Goal: Information Seeking & Learning: Learn about a topic

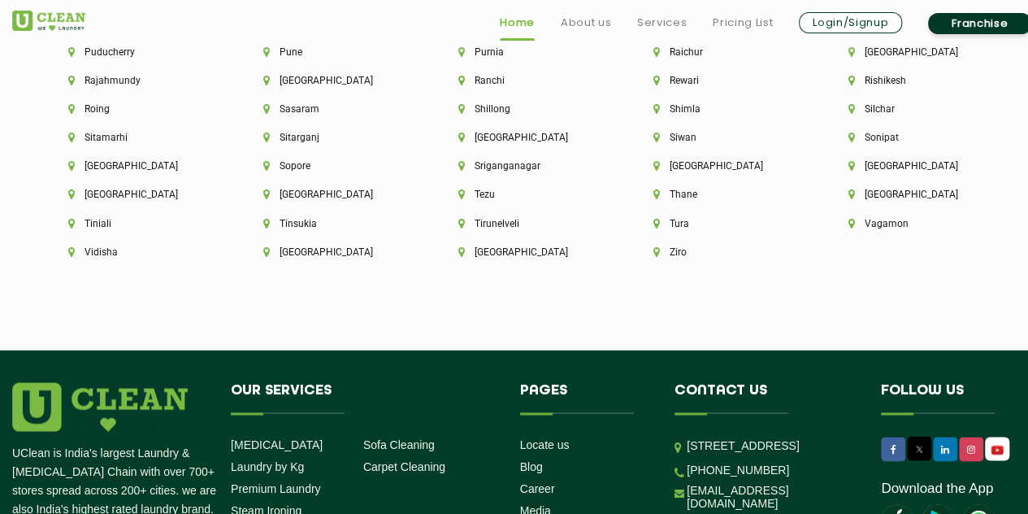
scroll to position [4640, 0]
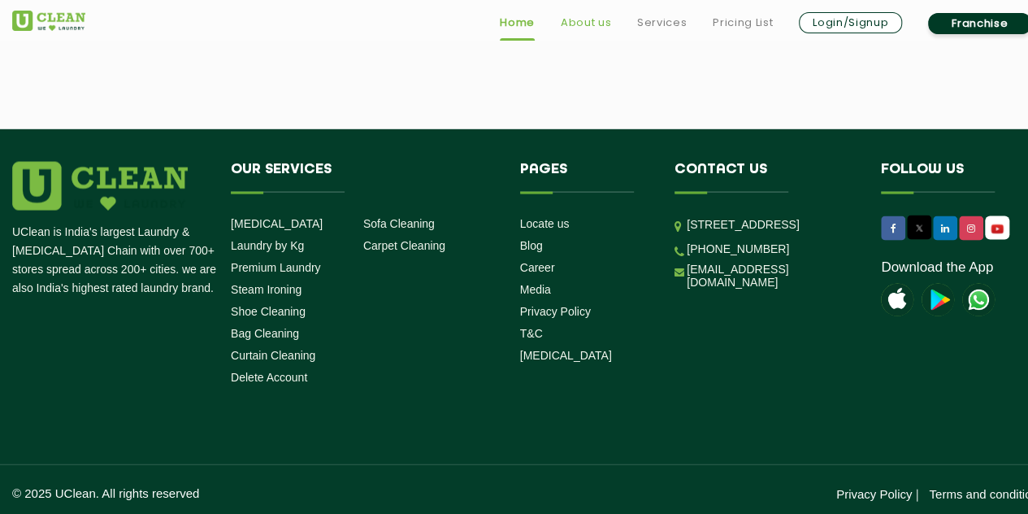
click at [596, 25] on link "About us" at bounding box center [586, 23] width 50 height 20
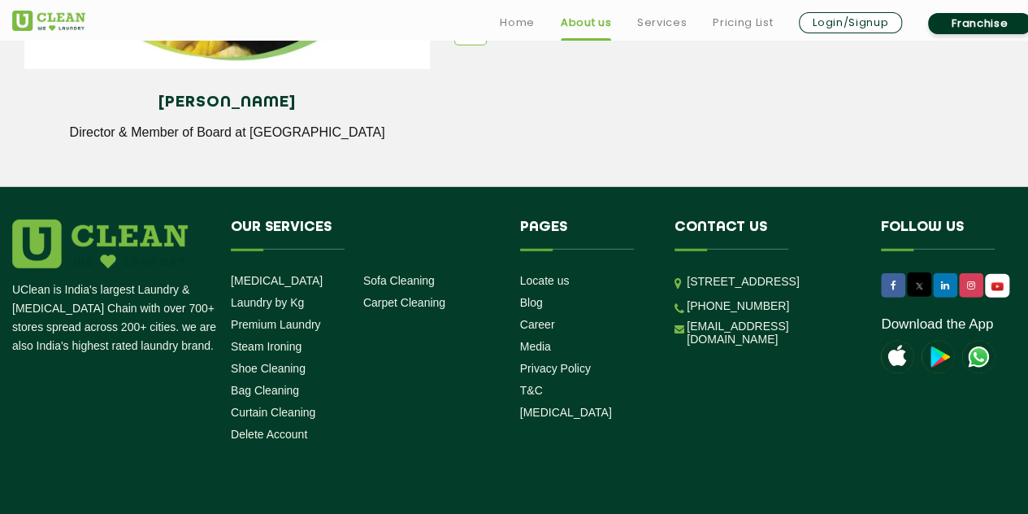
scroll to position [2288, 0]
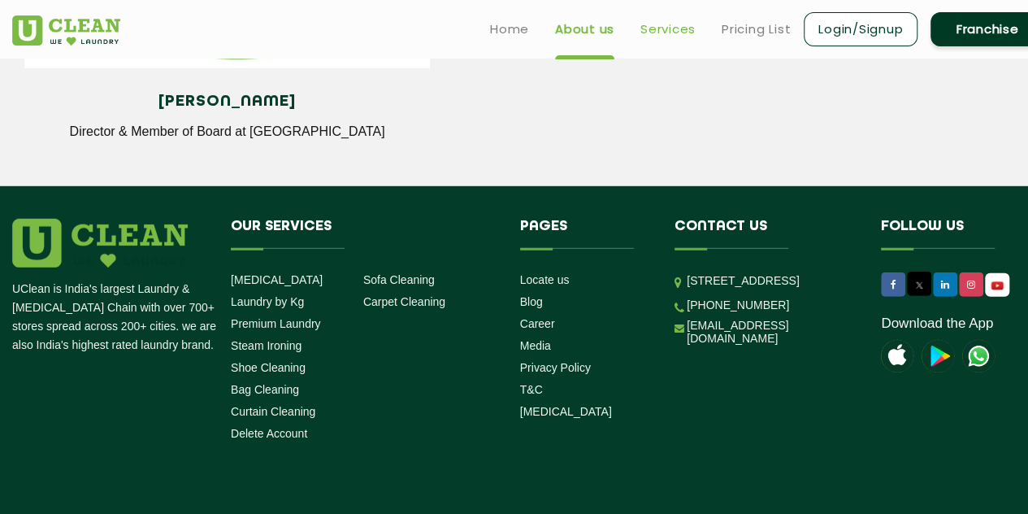
click at [657, 33] on link "Services" at bounding box center [667, 30] width 55 height 20
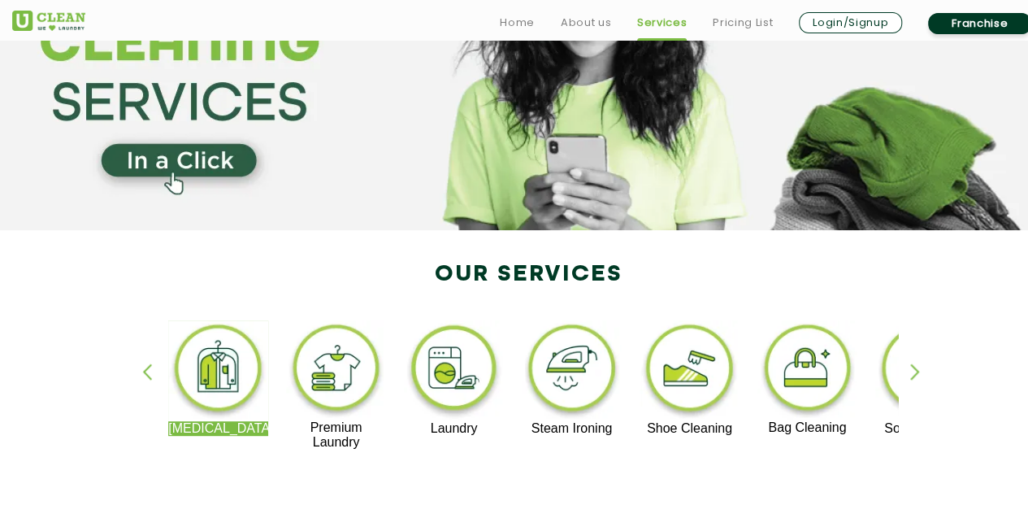
scroll to position [150, 0]
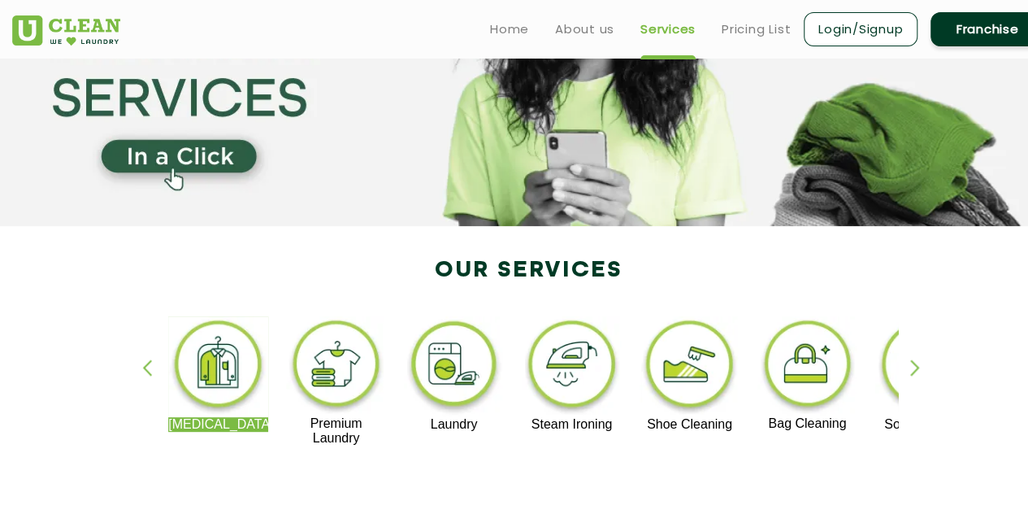
click at [920, 380] on div "button" at bounding box center [922, 381] width 24 height 45
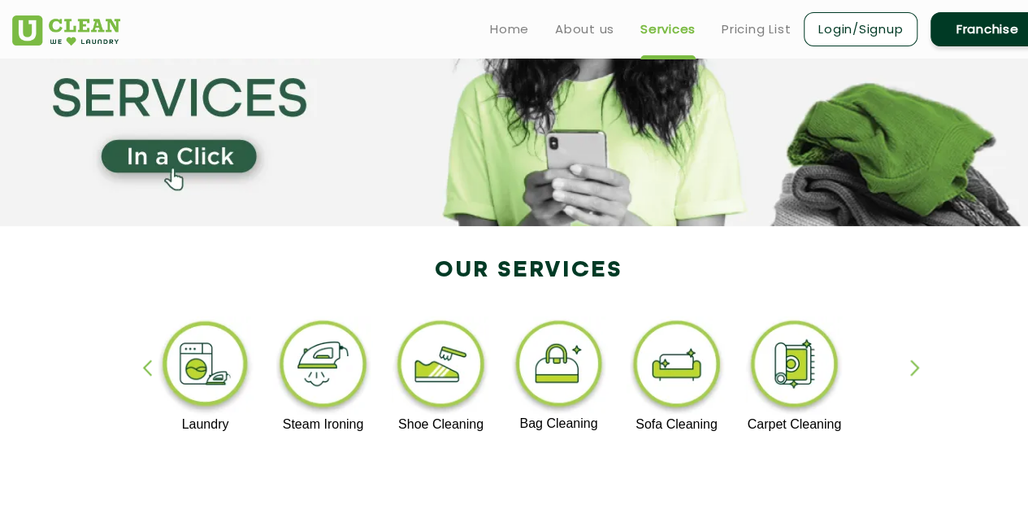
click at [920, 380] on div "button" at bounding box center [922, 381] width 24 height 45
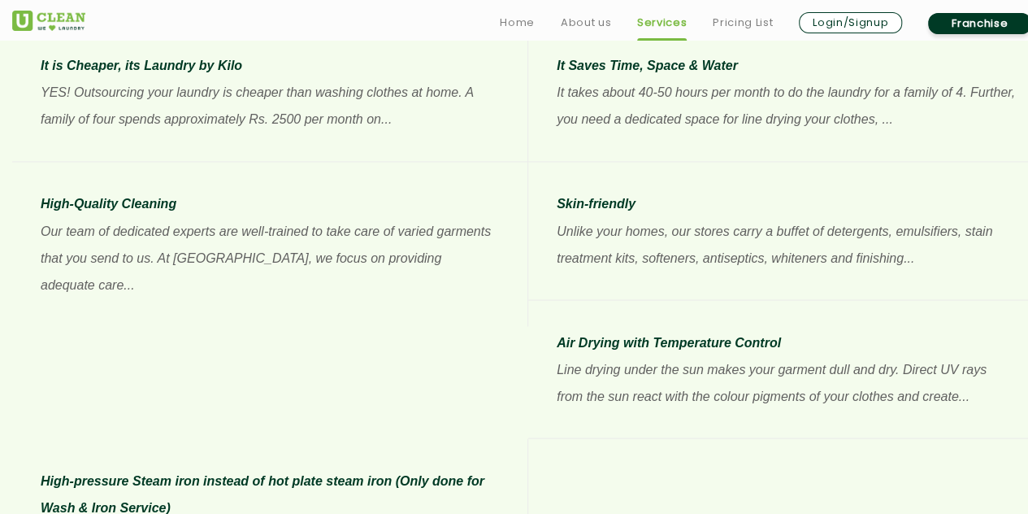
scroll to position [1330, 0]
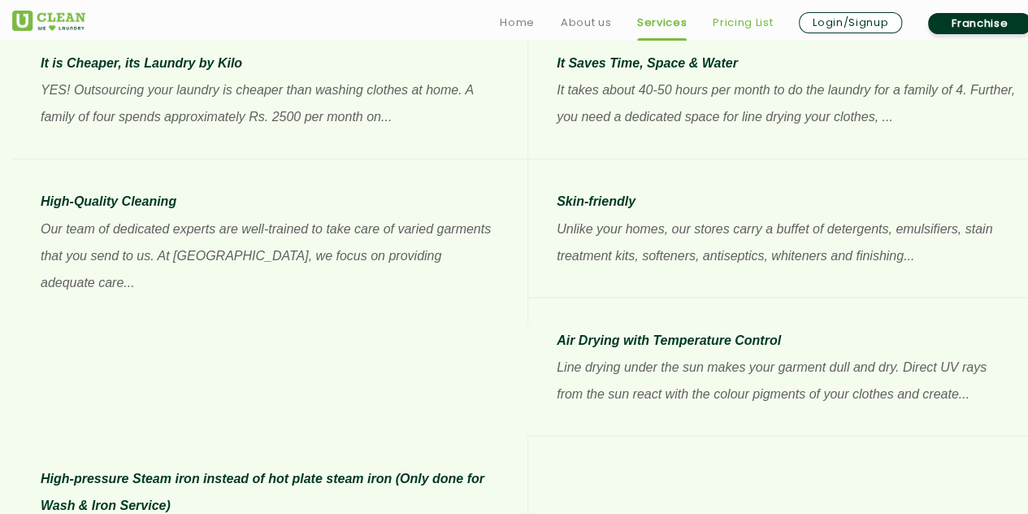
click at [752, 29] on link "Pricing List" at bounding box center [743, 23] width 60 height 20
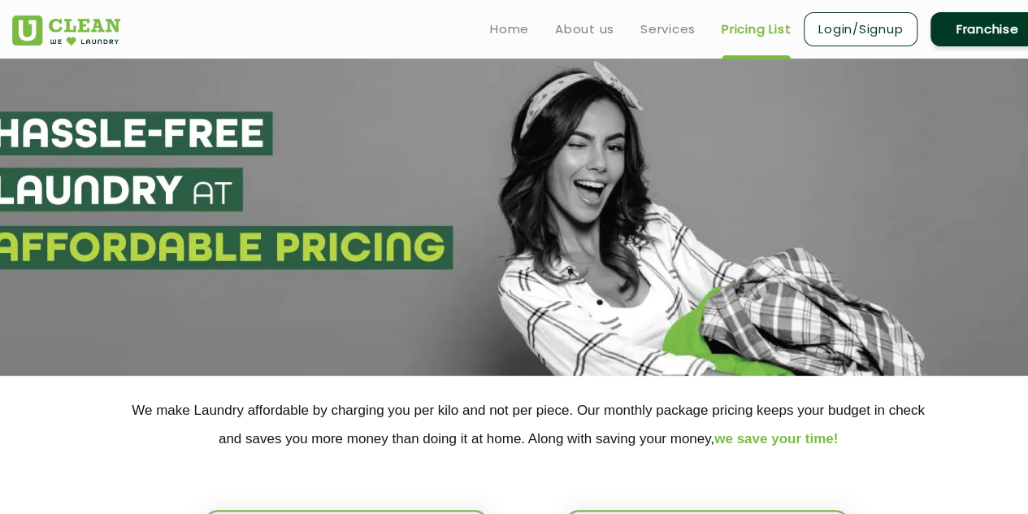
select select "0"
